Goal: Transaction & Acquisition: Purchase product/service

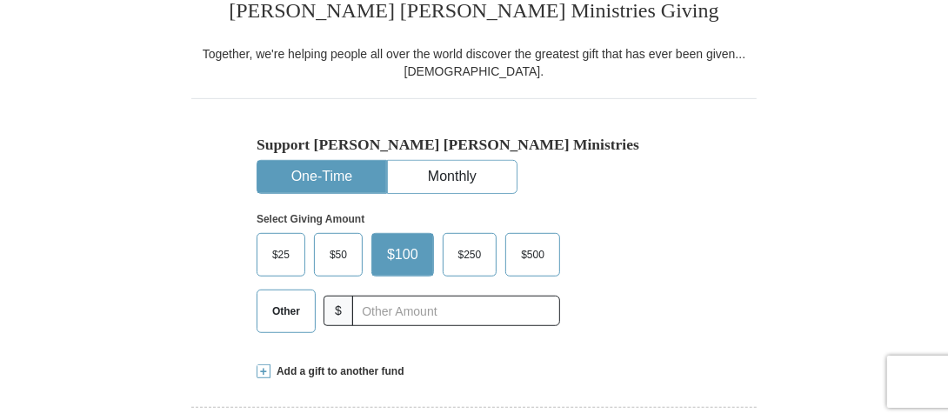
scroll to position [435, 0]
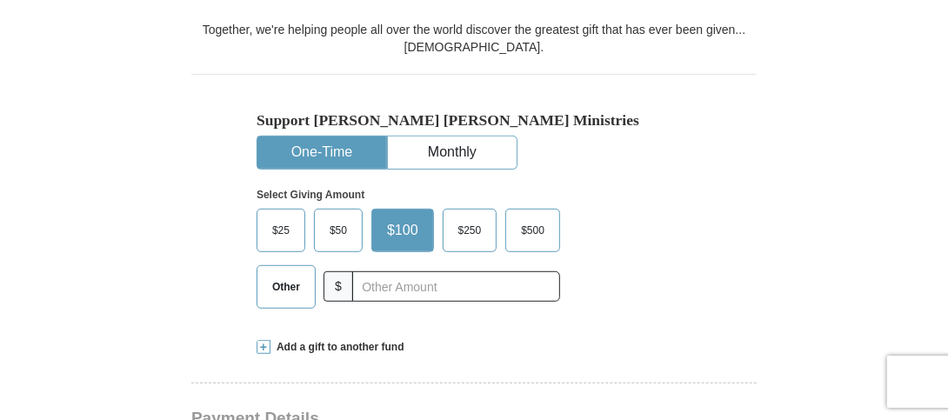
click at [713, 238] on div "Support [PERSON_NAME] [PERSON_NAME] Ministries One-Time Monthly Select Giving A…" at bounding box center [474, 198] width 566 height 248
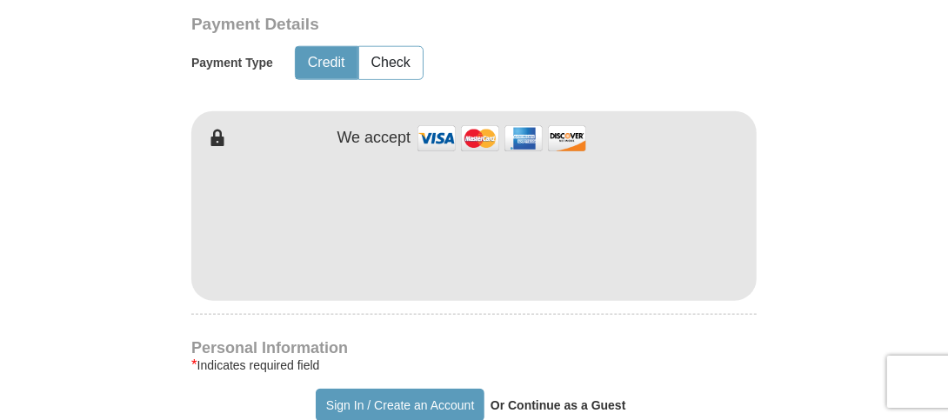
scroll to position [870, 0]
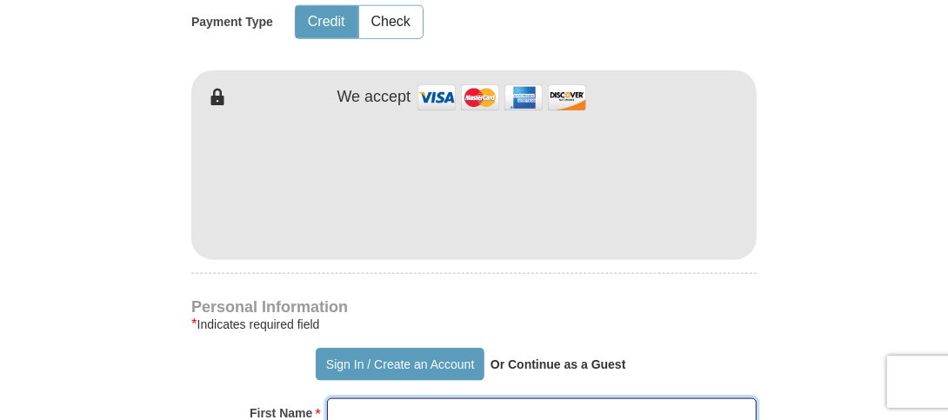
type input "[PERSON_NAME]"
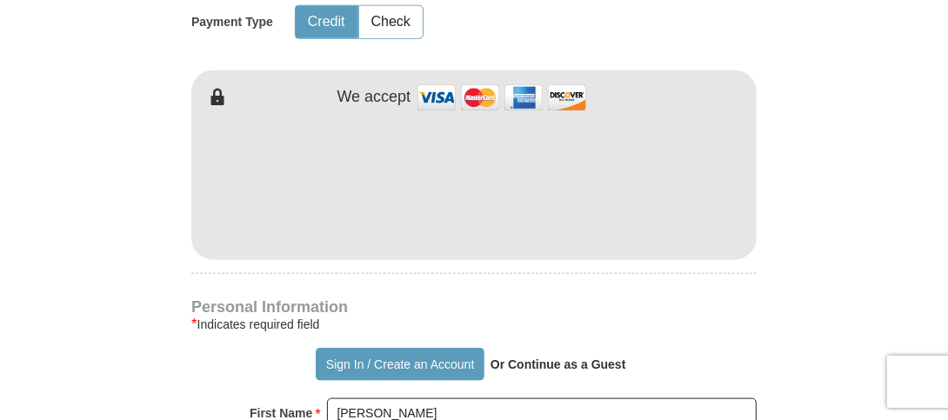
type input "[PERSON_NAME]"
click at [787, 242] on form "Already have an account? Sign in for faster giving. Don't have an account? Crea…" at bounding box center [474, 244] width 818 height 2089
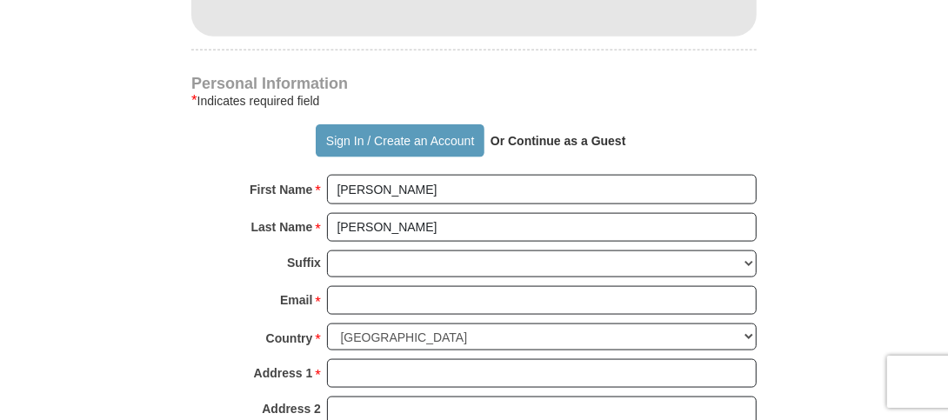
scroll to position [1131, 0]
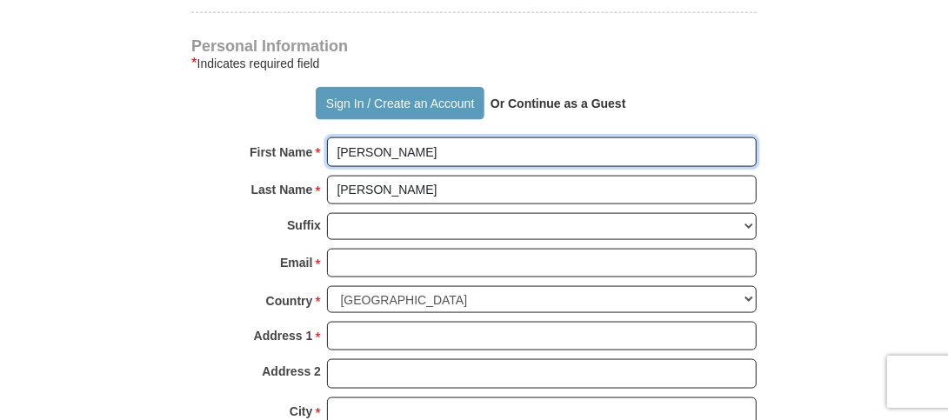
click at [461, 148] on input "[PERSON_NAME]" at bounding box center [542, 152] width 430 height 30
type input "B"
click at [377, 146] on input "First Name *" at bounding box center [542, 152] width 430 height 30
click at [381, 152] on input "First Name *" at bounding box center [542, 152] width 430 height 30
type input "[PERSON_NAME]"
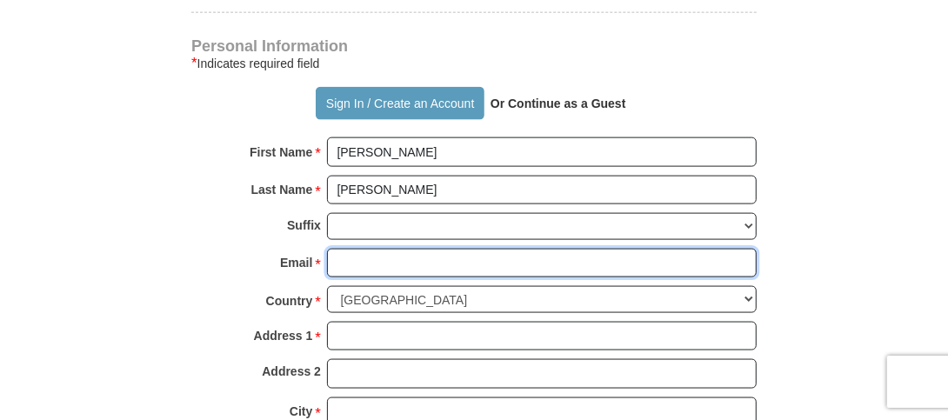
click at [345, 249] on input "Email *" at bounding box center [542, 264] width 430 height 30
type input "[EMAIL_ADDRESS][DOMAIN_NAME]"
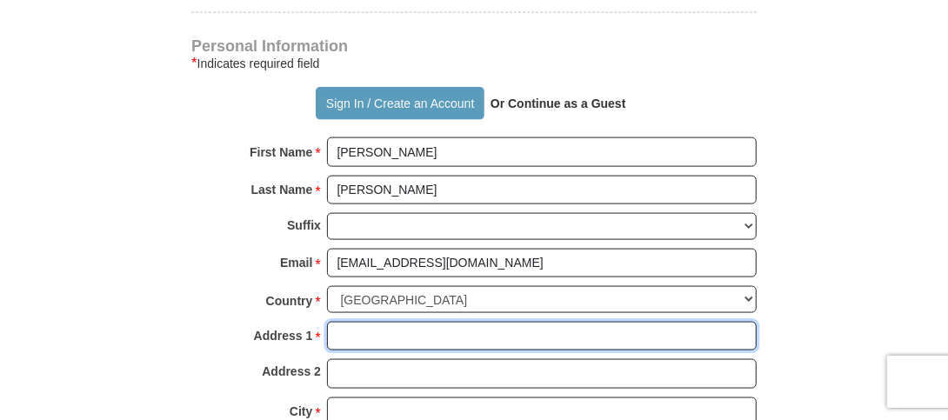
type input "[STREET_ADDRESS][PERSON_NAME]"
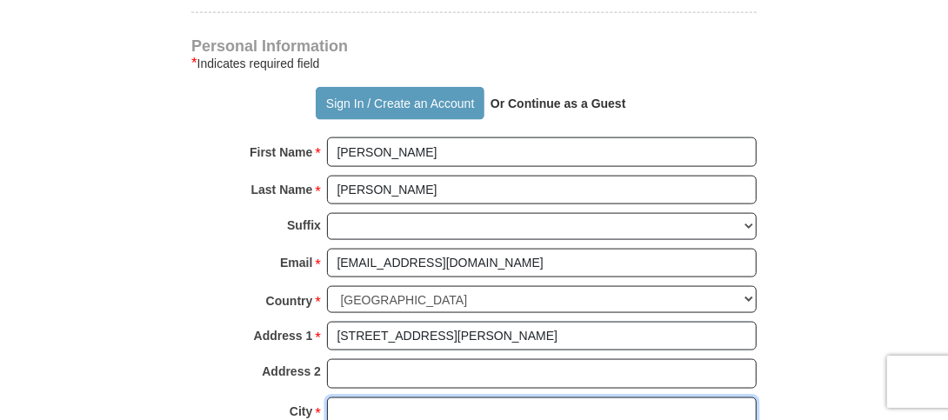
type input "[GEOGRAPHIC_DATA][PERSON_NAME]"
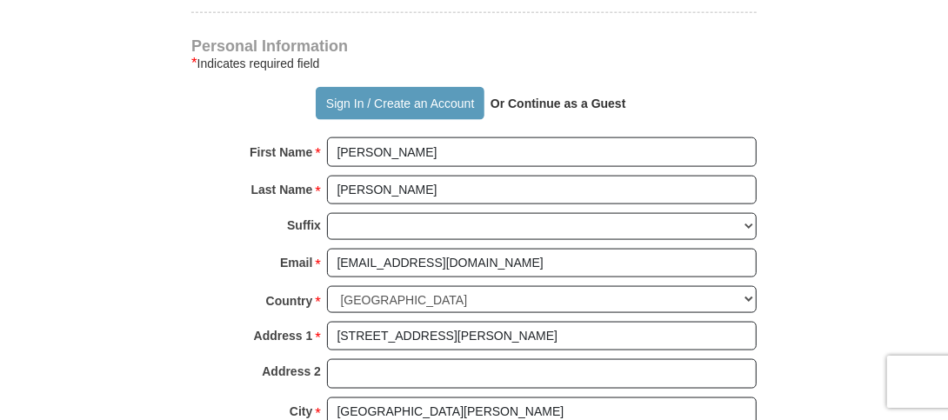
select select "MO"
type input "63122"
type input "3142655972"
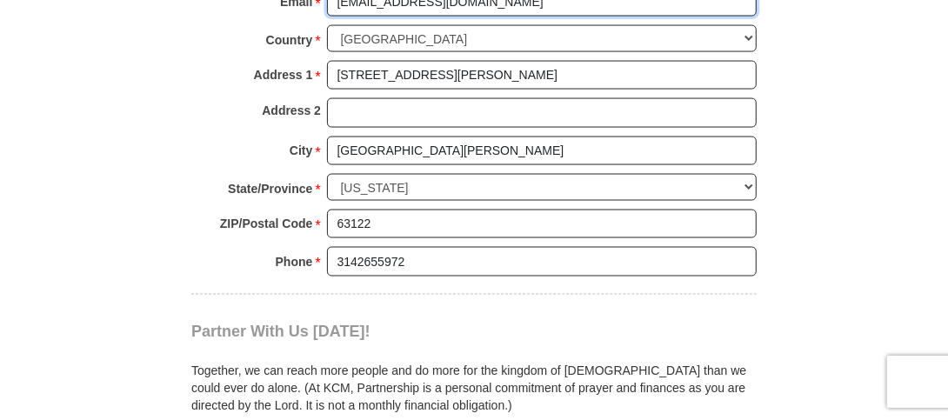
scroll to position [1566, 0]
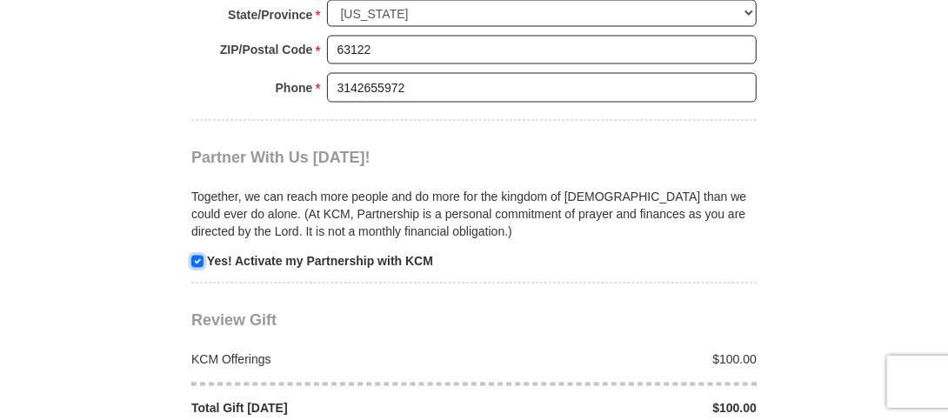
click at [197, 256] on input "checkbox" at bounding box center [197, 262] width 12 height 12
checkbox input "false"
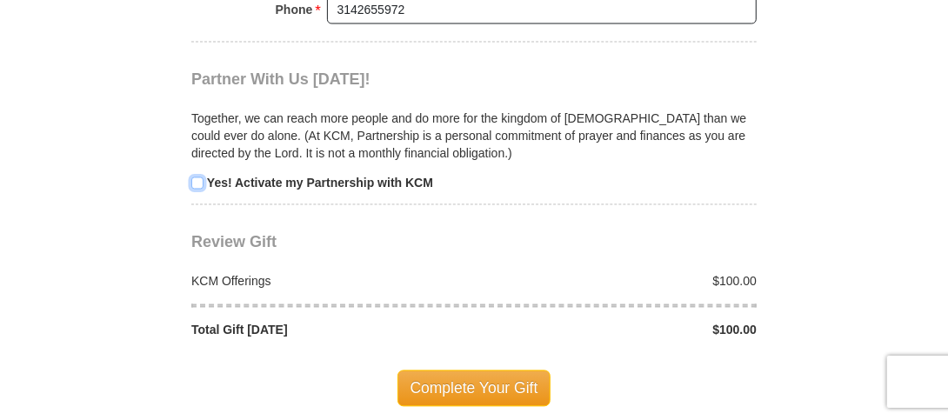
scroll to position [1740, 0]
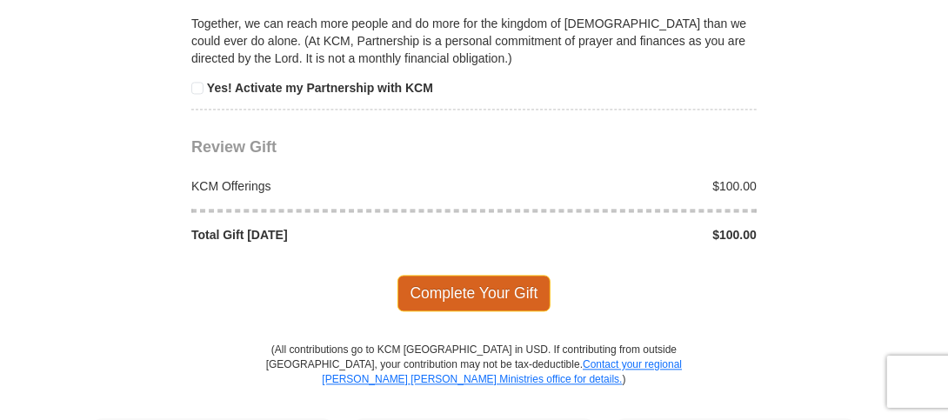
click at [494, 275] on span "Complete Your Gift" at bounding box center [475, 293] width 154 height 37
